Goal: Transaction & Acquisition: Purchase product/service

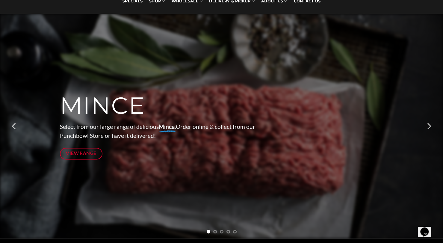
scroll to position [90, 0]
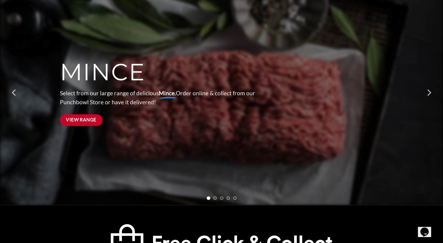
click at [81, 125] on link "View Range" at bounding box center [81, 120] width 43 height 12
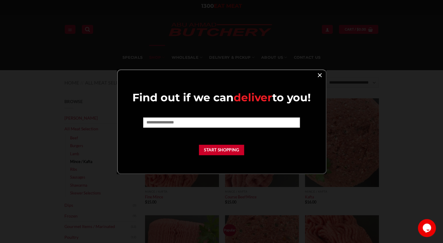
click at [320, 75] on link "×" at bounding box center [319, 75] width 9 height 8
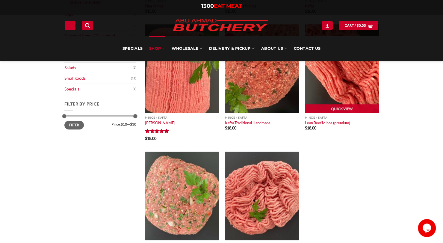
scroll to position [150, 0]
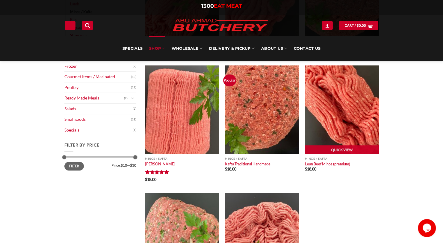
click at [328, 111] on img at bounding box center [342, 109] width 74 height 89
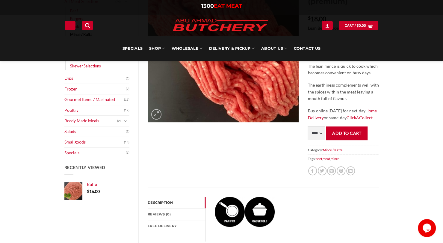
scroll to position [120, 0]
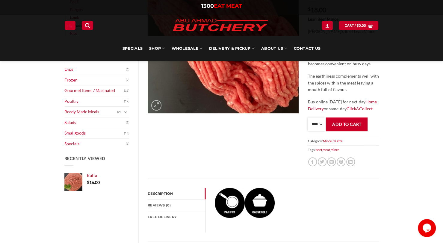
click at [314, 123] on select "**** * *** * *** * *** * *** * *** * *** * *** * *** * *** ** **** ** **** ** *…" at bounding box center [315, 123] width 17 height 13
click at [307, 117] on select "**** * *** * *** * *** * *** * *** * *** * *** * *** * *** ** **** ** **** ** *…" at bounding box center [315, 123] width 17 height 13
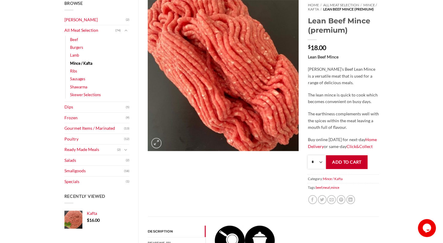
scroll to position [90, 0]
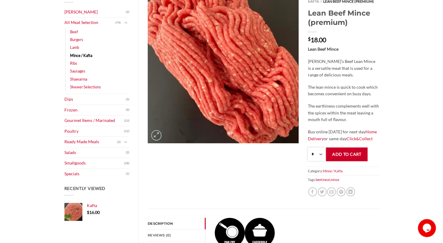
click at [320, 154] on select "**** * *** * *** * *** * *** * *** * *** * *** * *** * *** ** **** ** **** ** *…" at bounding box center [315, 153] width 17 height 13
select select "*"
click at [307, 147] on select "**** * *** * *** * *** * *** * *** * *** * *** * *** * *** ** **** ** **** ** *…" at bounding box center [315, 153] width 17 height 13
click at [355, 155] on button "Add to cart" at bounding box center [347, 153] width 42 height 13
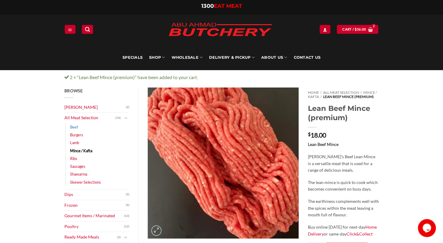
click at [75, 128] on link "Beef" at bounding box center [74, 127] width 8 height 8
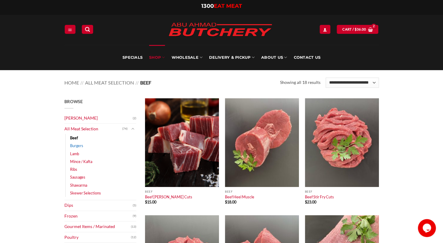
click at [80, 148] on link "Burgers" at bounding box center [76, 146] width 13 height 8
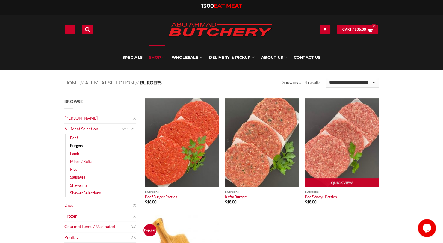
click at [344, 139] on img at bounding box center [342, 142] width 74 height 89
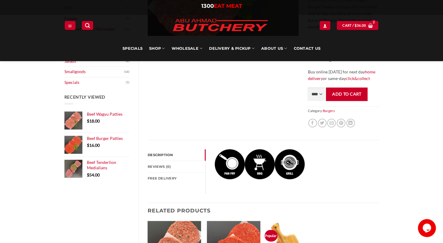
scroll to position [150, 0]
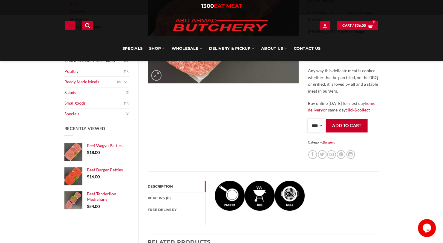
click at [319, 121] on select "**** * *** * *** * *** * *** * *** * *** * *** * *** * *** ** **** ** **** ** *…" at bounding box center [315, 125] width 17 height 13
select select "*"
click at [307, 119] on select "**** * *** * *** * *** * *** * *** * *** * *** * *** * *** ** **** ** **** ** *…" at bounding box center [315, 125] width 17 height 13
click at [348, 120] on button "Add to cart" at bounding box center [347, 125] width 42 height 13
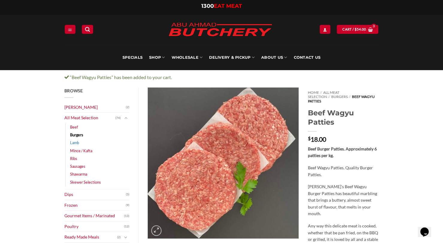
click at [77, 142] on link "Lamb" at bounding box center [74, 143] width 9 height 8
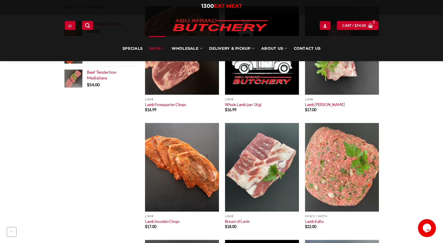
scroll to position [359, 0]
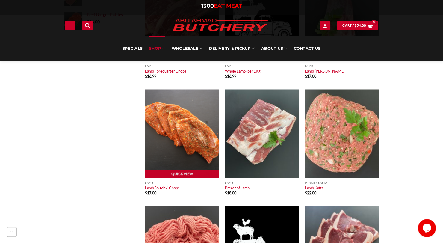
click at [177, 144] on img at bounding box center [182, 133] width 74 height 89
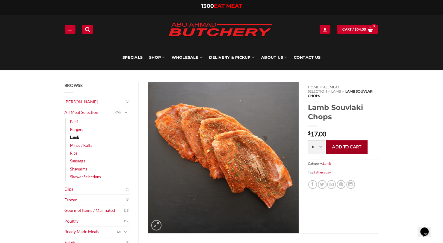
click at [340, 142] on button "Add to cart" at bounding box center [347, 146] width 42 height 13
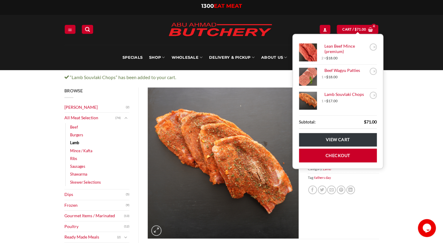
click at [76, 141] on link "Lamb" at bounding box center [74, 143] width 9 height 8
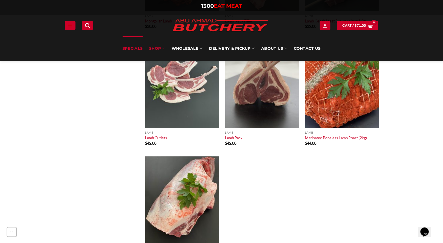
scroll to position [988, 0]
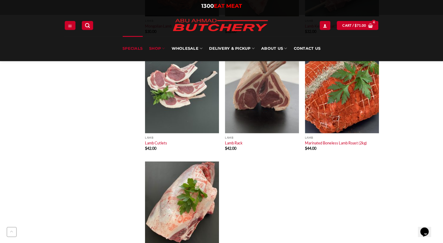
click at [135, 49] on link "Specials" at bounding box center [132, 48] width 20 height 25
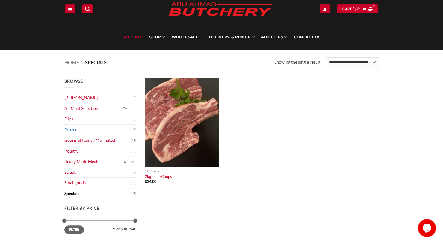
scroll to position [30, 0]
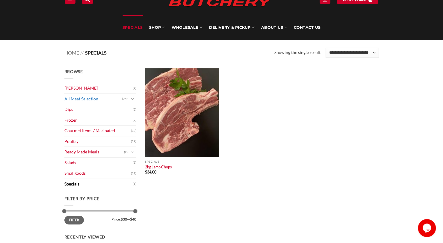
click at [101, 99] on link "All Meat Selection" at bounding box center [93, 99] width 58 height 10
click at [134, 99] on icon "Toggle" at bounding box center [132, 99] width 3 height 6
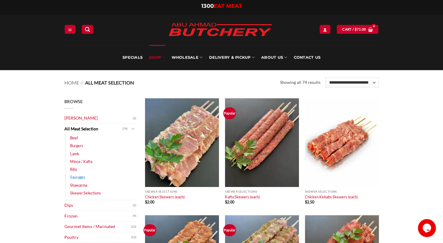
click at [75, 179] on link "Sausages" at bounding box center [77, 177] width 15 height 8
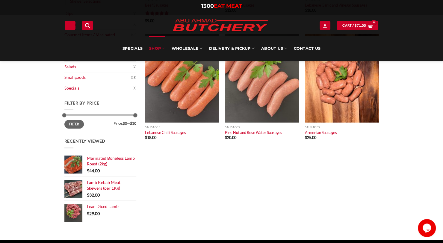
scroll to position [210, 0]
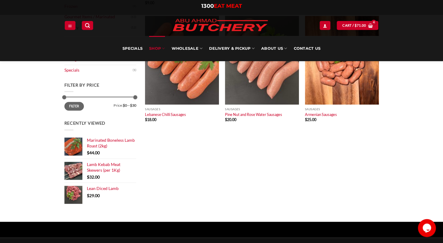
click at [102, 148] on li "Marinated Boneless Lamb Roast (2kg) $ 44.00" at bounding box center [100, 146] width 72 height 24
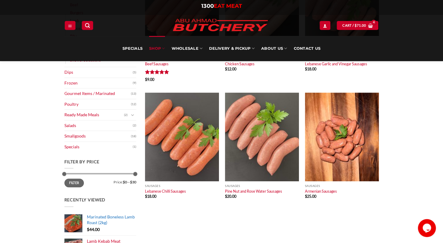
scroll to position [90, 0]
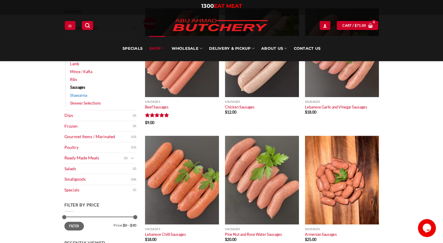
click at [86, 95] on link "Shawarma" at bounding box center [78, 95] width 17 height 8
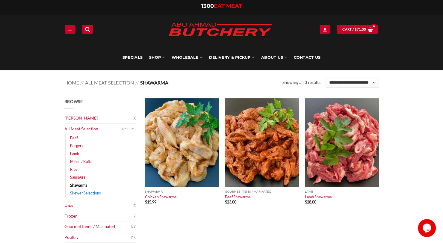
click at [90, 192] on link "Skewer Selections" at bounding box center [85, 193] width 31 height 8
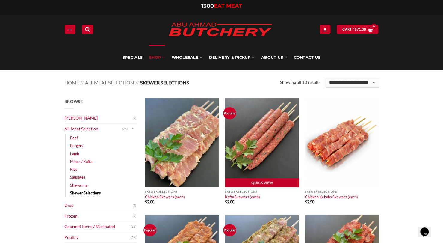
click at [247, 128] on img at bounding box center [262, 142] width 74 height 89
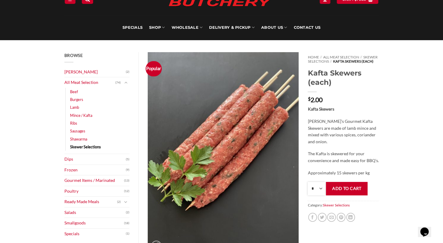
click at [320, 193] on select "* * * * * * * * * ** ** ** ** ** ** ** ** ** ** ** ** ** ** ** ** ** ** ** ** *…" at bounding box center [315, 188] width 17 height 13
select select "**"
click at [307, 186] on select "* * * * * * * * * ** ** ** ** ** ** ** ** ** ** ** ** ** ** ** ** ** ** ** ** *…" at bounding box center [315, 188] width 17 height 13
click at [347, 193] on button "Add to cart" at bounding box center [347, 188] width 42 height 13
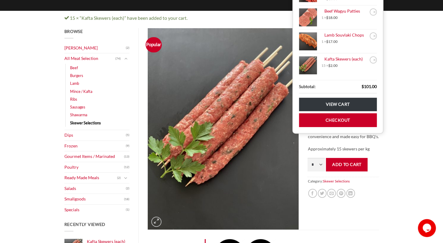
scroll to position [60, 0]
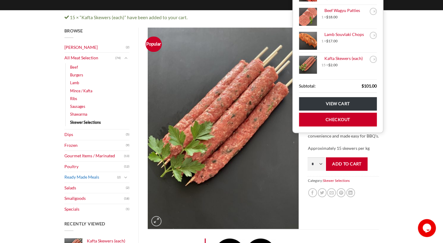
click at [101, 178] on link "Ready Made Meals" at bounding box center [90, 177] width 53 height 10
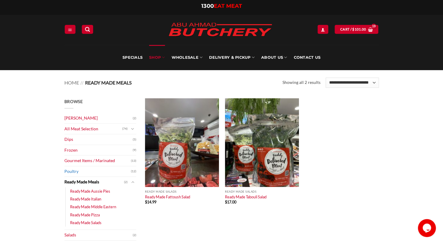
click at [70, 170] on link "Poultry" at bounding box center [97, 171] width 66 height 10
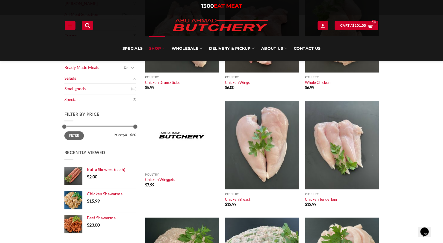
scroll to position [30, 0]
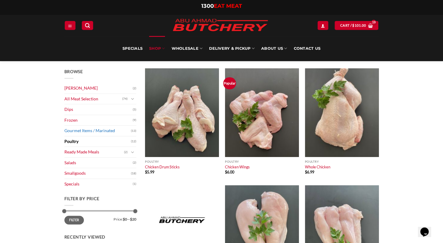
click at [102, 130] on link "Gourmet Items / Marinated" at bounding box center [97, 130] width 66 height 10
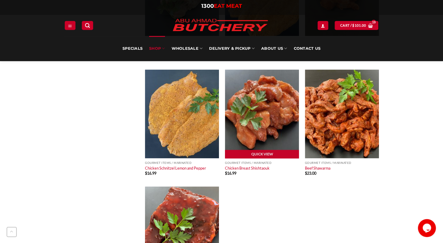
scroll to position [449, 0]
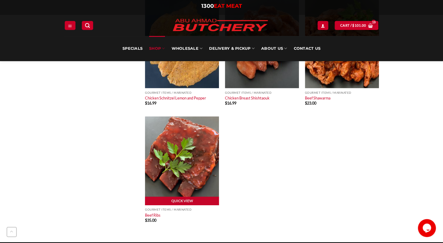
click at [177, 147] on img at bounding box center [182, 160] width 74 height 89
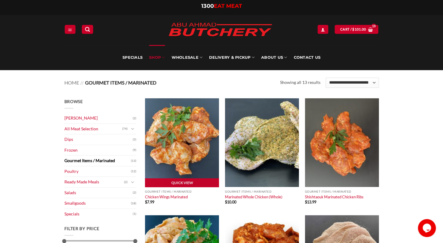
click at [190, 137] on img at bounding box center [182, 142] width 74 height 89
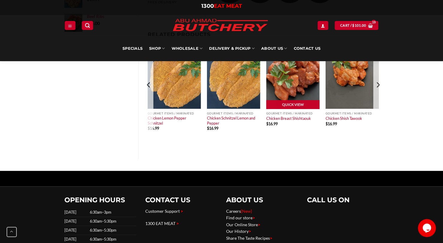
scroll to position [269, 0]
